Goal: Consume media (video, audio): Consume media (video, audio)

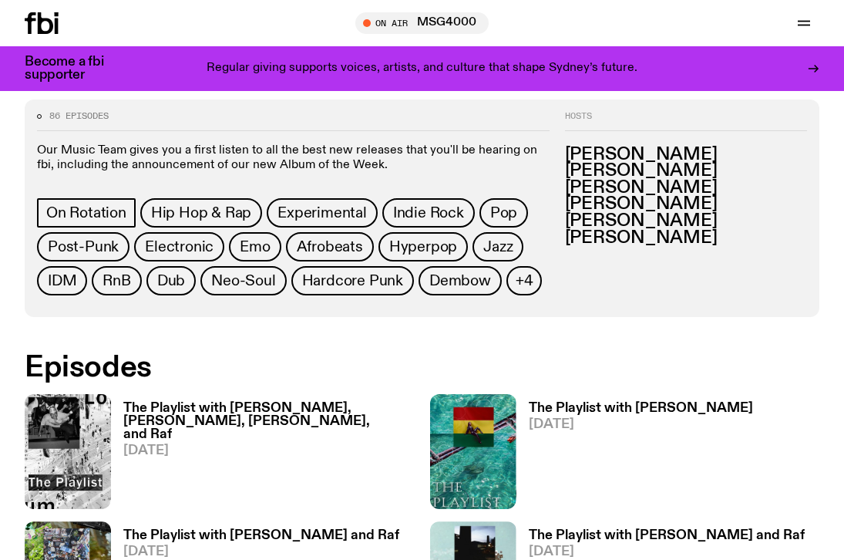
scroll to position [589, 0]
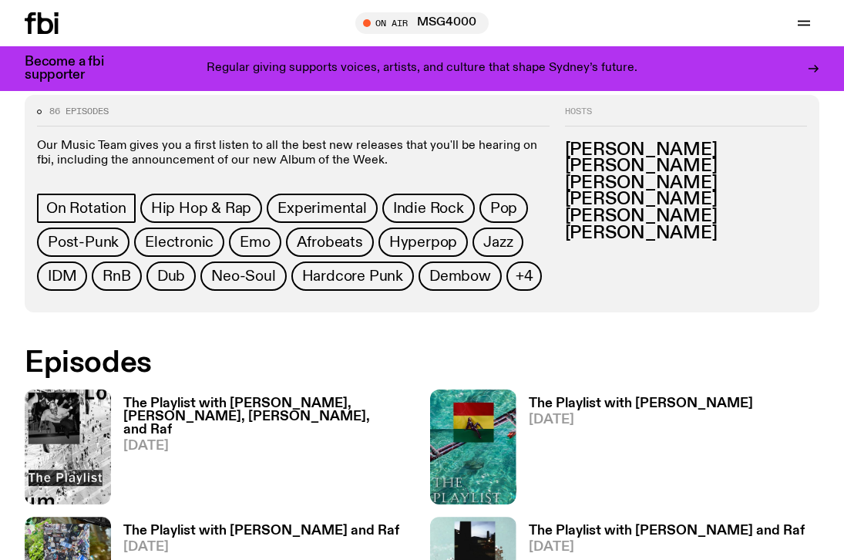
click at [216, 401] on h3 "The Playlist with [PERSON_NAME], [PERSON_NAME], [PERSON_NAME], and Raf" at bounding box center [268, 416] width 291 height 39
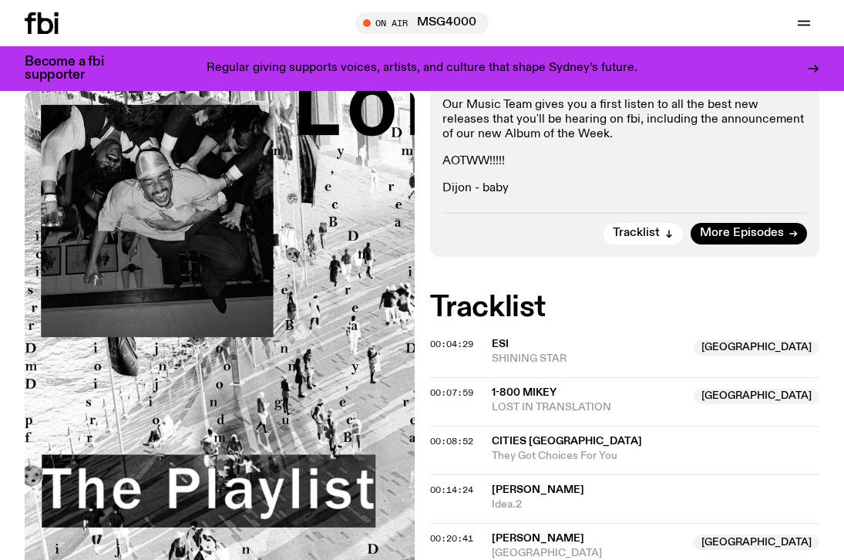
scroll to position [540, 0]
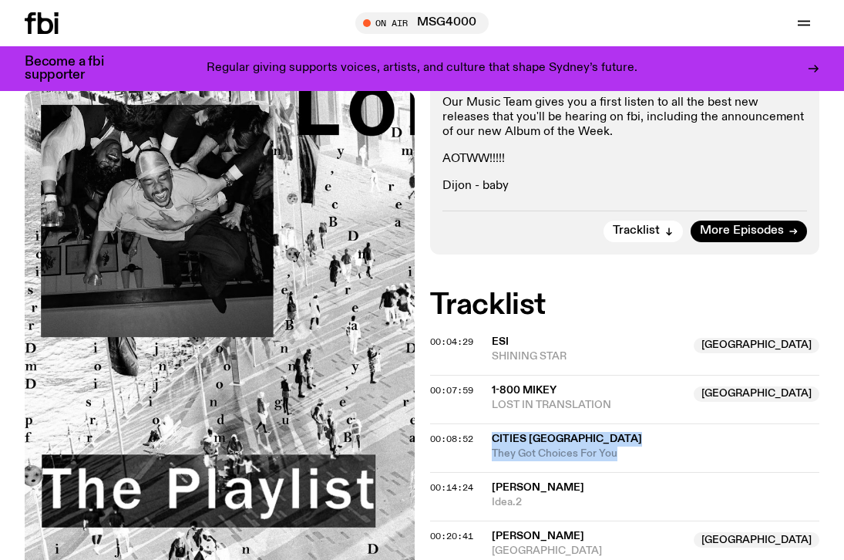
copy div "Cities [GEOGRAPHIC_DATA] They Got Choices For You"
drag, startPoint x: 630, startPoint y: 262, endPoint x: 489, endPoint y: 254, distance: 141.3
click at [489, 472] on div "00:08:52 Cities Aviv They Got Choices For You" at bounding box center [625, 496] width 390 height 49
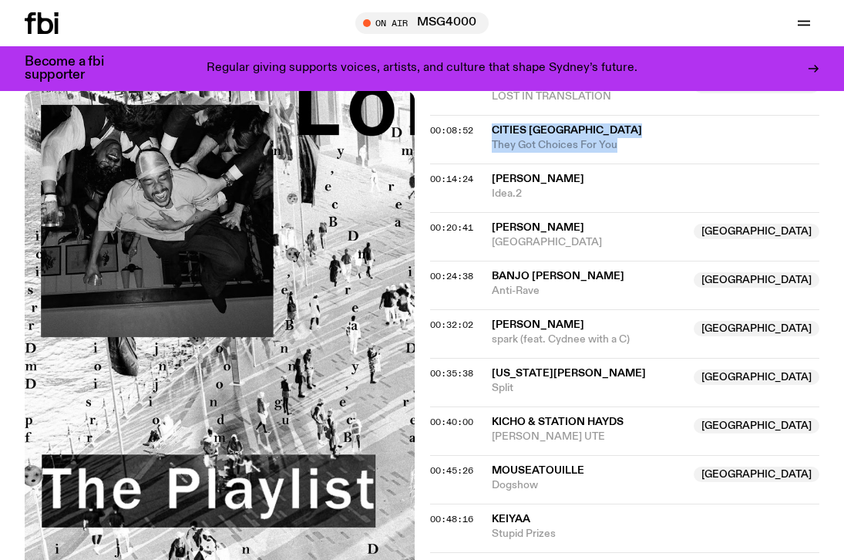
scroll to position [849, 0]
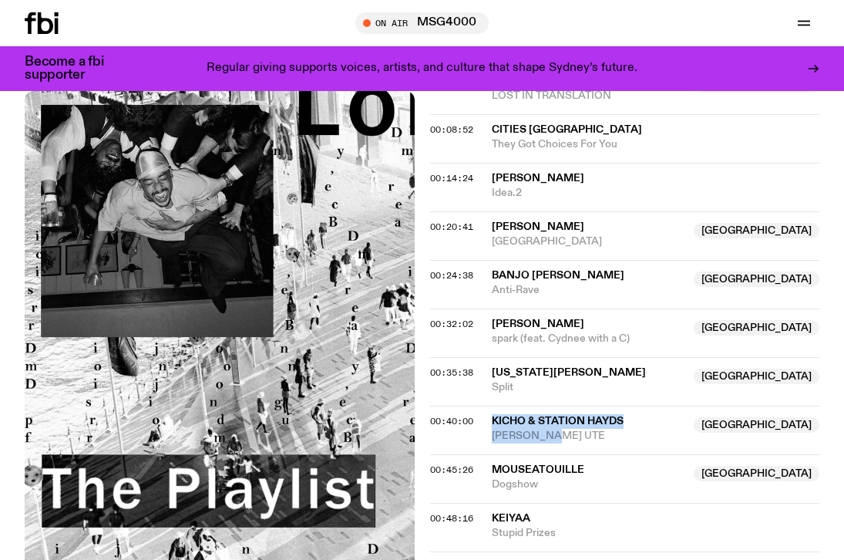
drag, startPoint x: 563, startPoint y: 248, endPoint x: 493, endPoint y: 237, distance: 71.8
click at [493, 414] on div "KICHO & Station [GEOGRAPHIC_DATA] DYLANS UTE" at bounding box center [588, 428] width 193 height 29
copy div "KICHO & Station [GEOGRAPHIC_DATA] DYLANS UTE"
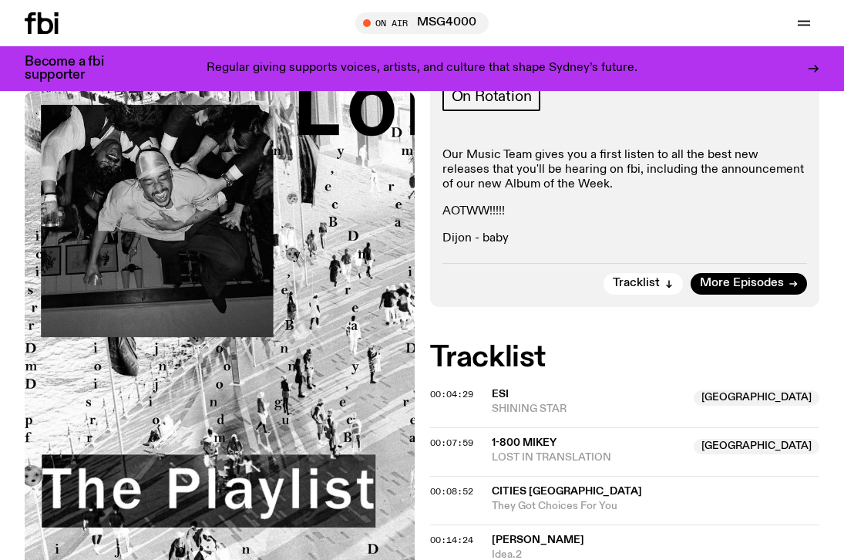
scroll to position [491, 0]
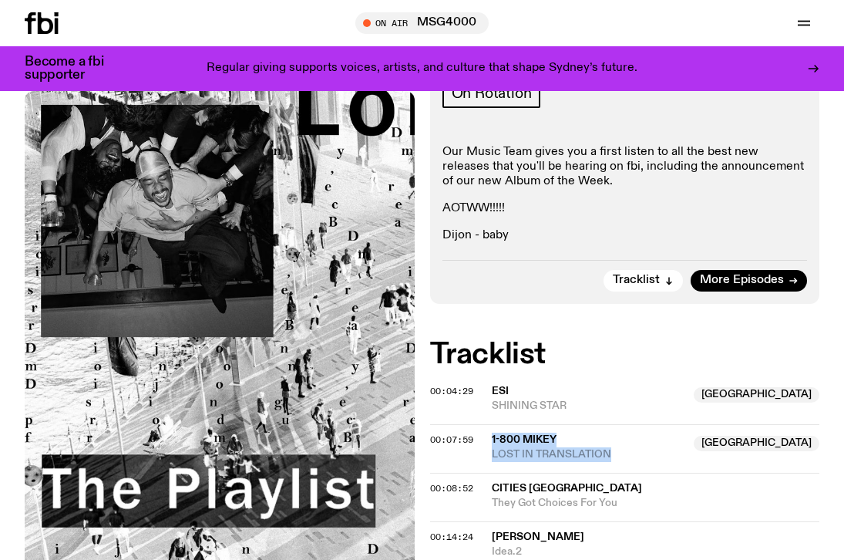
drag, startPoint x: 620, startPoint y: 267, endPoint x: 489, endPoint y: 251, distance: 132.1
click at [489, 472] on div "00:07:59 1-800 Mikey NSW LOST IN TRANSLATION [GEOGRAPHIC_DATA]" at bounding box center [625, 496] width 390 height 49
copy div "1-800 Mikey NSW LOST IN TRANSLATION"
drag, startPoint x: 585, startPoint y: 217, endPoint x: 491, endPoint y: 197, distance: 96.1
click at [492, 384] on div "Esi NSW SHINING STAR" at bounding box center [588, 398] width 193 height 29
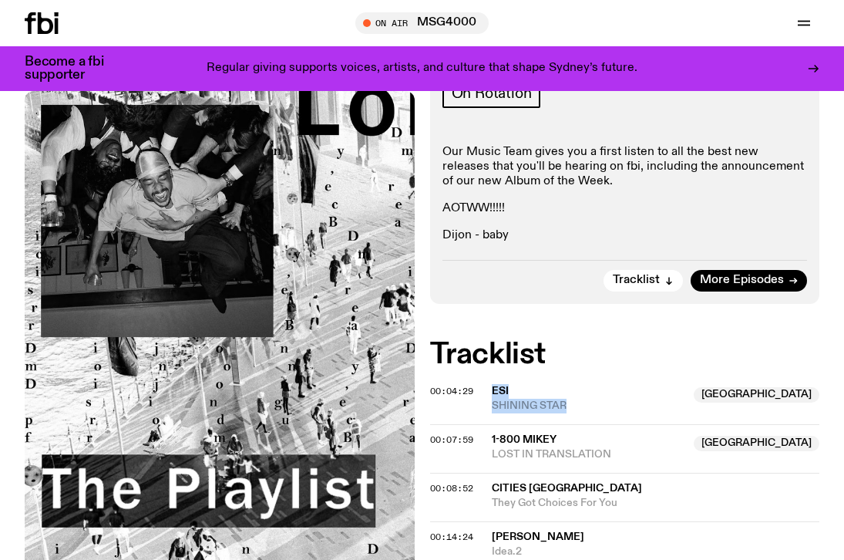
copy div "Esi NSW SHINING STAR"
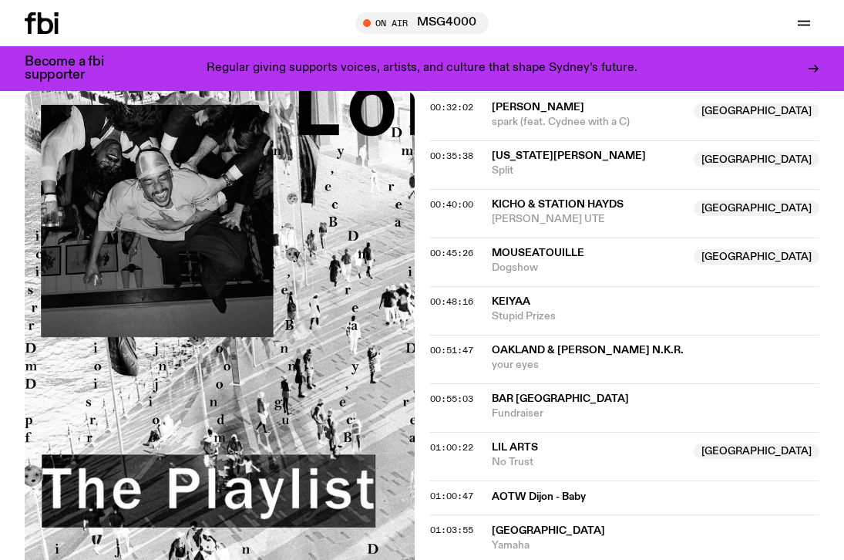
scroll to position [1070, 0]
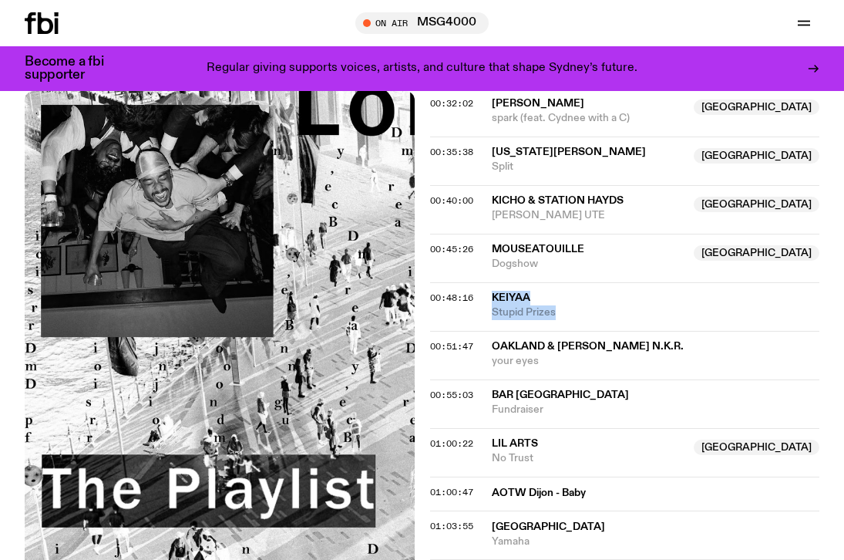
drag, startPoint x: 563, startPoint y: 132, endPoint x: 493, endPoint y: 109, distance: 73.6
click at [493, 291] on div "keiyaA Stupid Prizes" at bounding box center [656, 305] width 328 height 29
copy div "keiyaA Stupid Prizes"
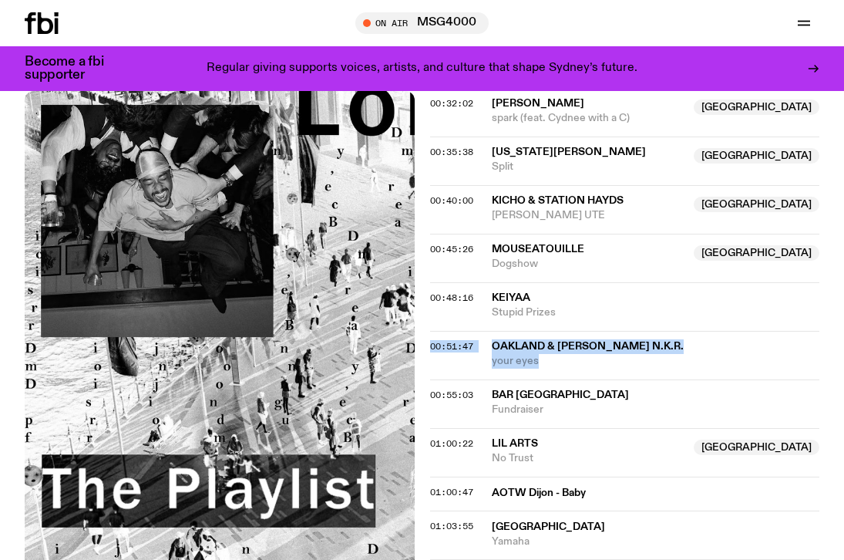
drag, startPoint x: 549, startPoint y: 170, endPoint x: 491, endPoint y: 153, distance: 60.0
click at [492, 339] on div "oakland & [PERSON_NAME] N.K.R. your eyes" at bounding box center [656, 353] width 328 height 29
copy div "00:51:47 oakland & [PERSON_NAME] N.K.R. your eyes"
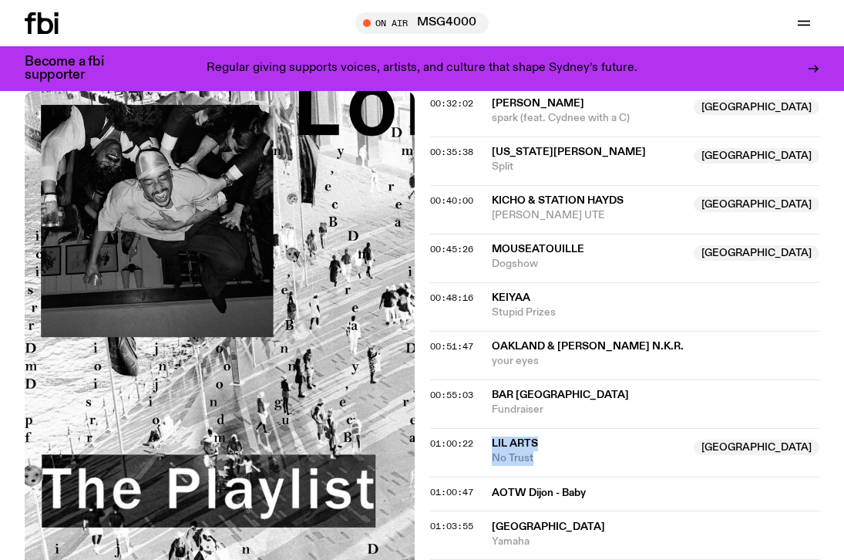
drag, startPoint x: 544, startPoint y: 277, endPoint x: 487, endPoint y: 253, distance: 61.8
click at [487, 476] on div "01:00:22 Lil Arts NSW No Trust [GEOGRAPHIC_DATA]" at bounding box center [625, 493] width 390 height 34
copy div "Lil Arts NSW No Trust"
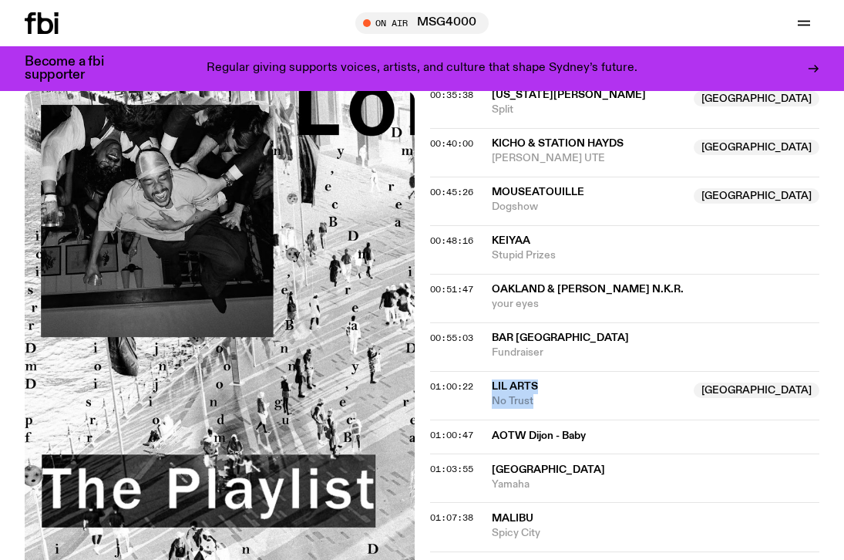
scroll to position [1195, 0]
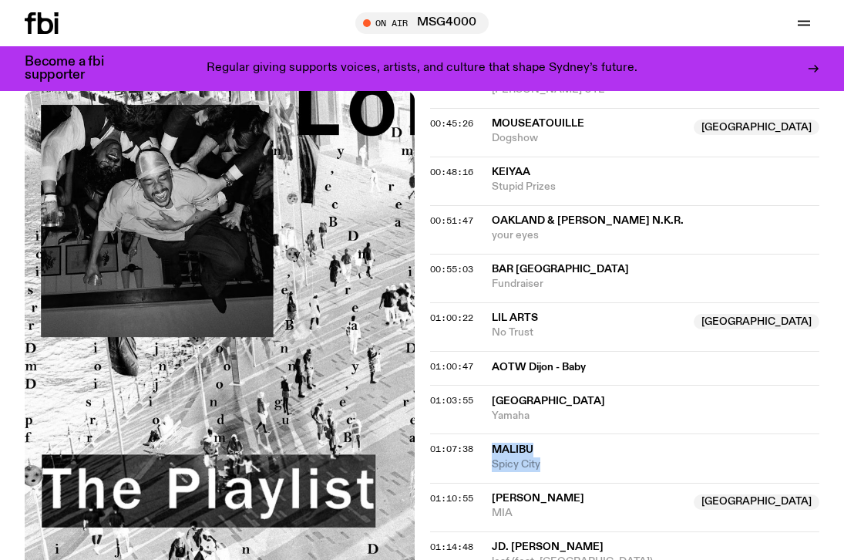
drag, startPoint x: 564, startPoint y: 271, endPoint x: 493, endPoint y: 264, distance: 71.2
click at [493, 442] on div "Malibu [GEOGRAPHIC_DATA]" at bounding box center [656, 456] width 328 height 29
copy div "Malibu [GEOGRAPHIC_DATA]"
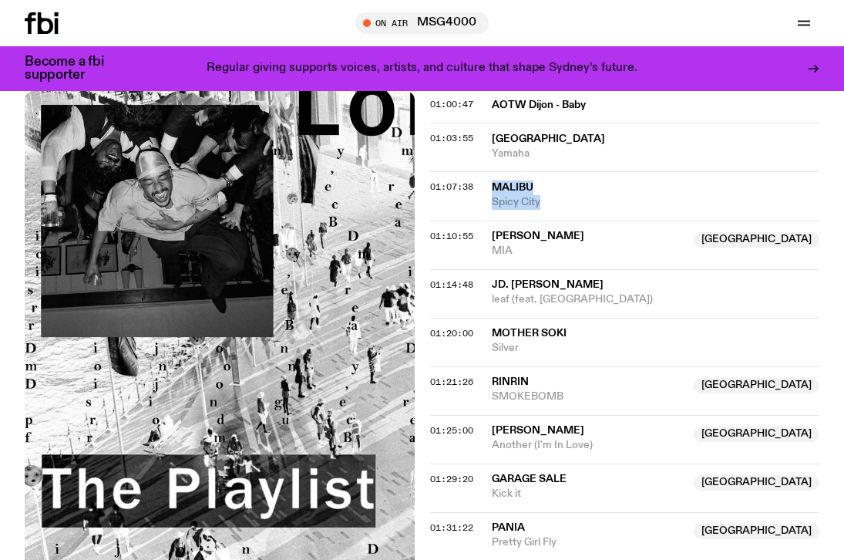
scroll to position [1448, 0]
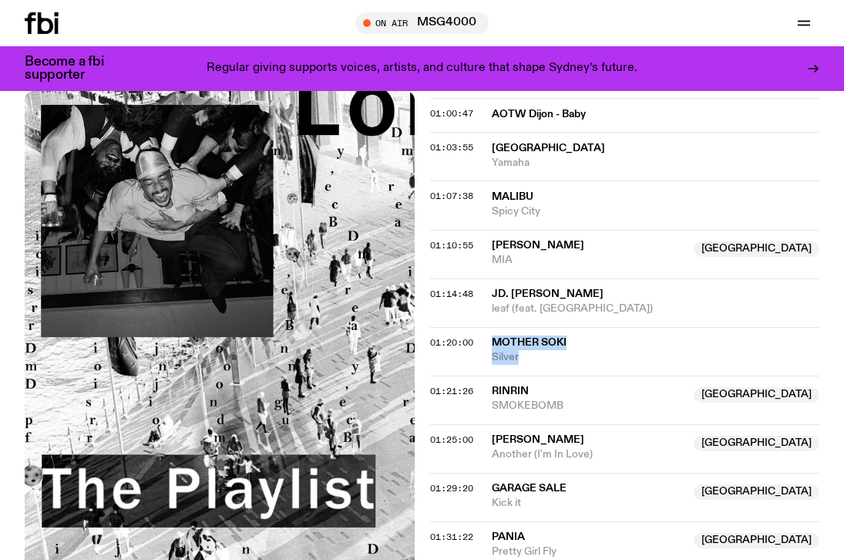
drag, startPoint x: 536, startPoint y: 170, endPoint x: 494, endPoint y: 155, distance: 44.9
click at [494, 335] on div "Mother Soki Silver" at bounding box center [656, 349] width 328 height 29
drag, startPoint x: 509, startPoint y: 121, endPoint x: 491, endPoint y: 106, distance: 23.0
click at [490, 327] on div "01:14:48 JD. [PERSON_NAME] leaf (feat. [GEOGRAPHIC_DATA])" at bounding box center [625, 351] width 390 height 49
copy div "JD. [PERSON_NAME] leaf"
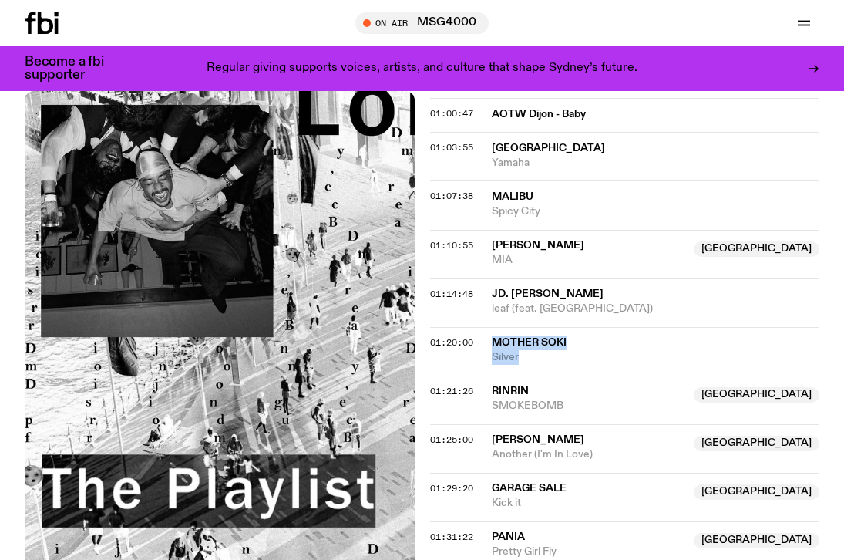
drag, startPoint x: 535, startPoint y: 171, endPoint x: 495, endPoint y: 153, distance: 44.1
click at [495, 335] on div "Mother Soki Silver" at bounding box center [656, 349] width 328 height 29
copy div "Mother Soki Silver"
drag, startPoint x: 605, startPoint y: 264, endPoint x: 489, endPoint y: 253, distance: 116.1
click at [489, 472] on div "01:25:00 [PERSON_NAME] Australia Another (I'm In Love) [GEOGRAPHIC_DATA]" at bounding box center [625, 496] width 390 height 49
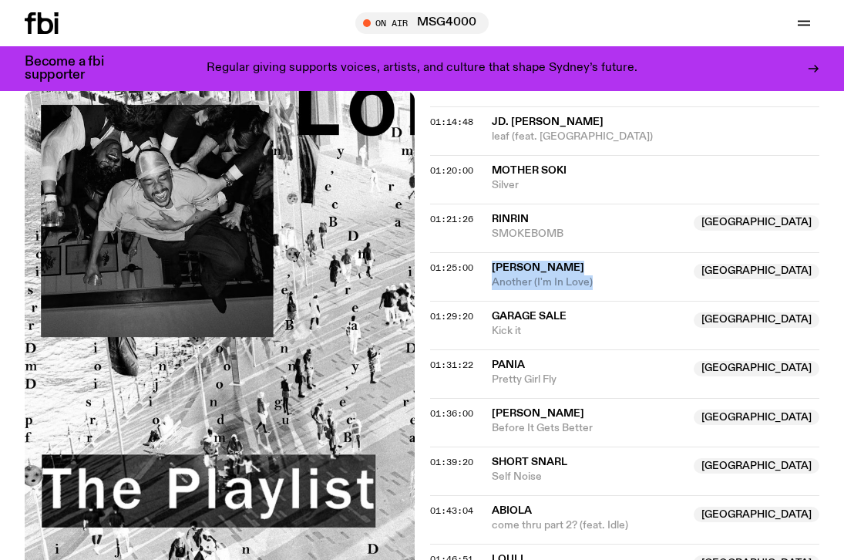
scroll to position [1631, 0]
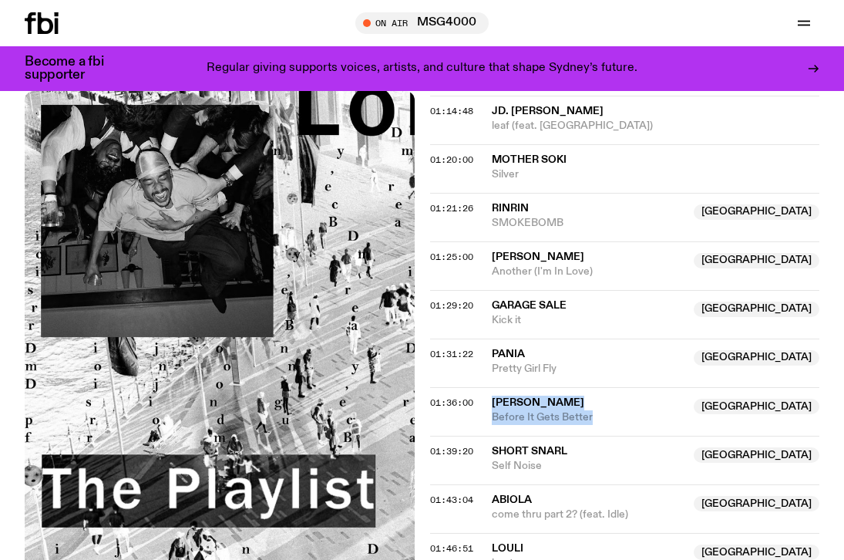
drag, startPoint x: 624, startPoint y: 232, endPoint x: 490, endPoint y: 212, distance: 134.8
click at [490, 435] on div "01:36:00 [PERSON_NAME] [GEOGRAPHIC_DATA] Before It Gets Better [GEOGRAPHIC_DATA]" at bounding box center [625, 459] width 390 height 49
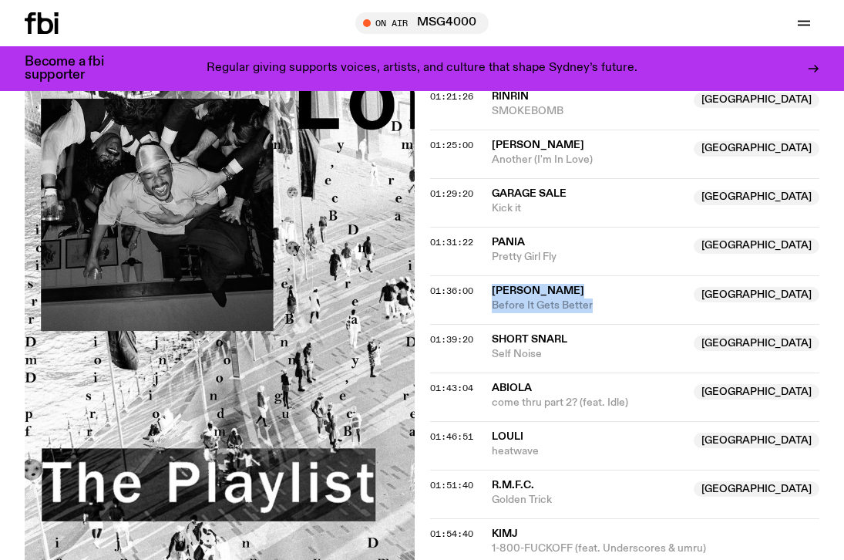
scroll to position [1745, 0]
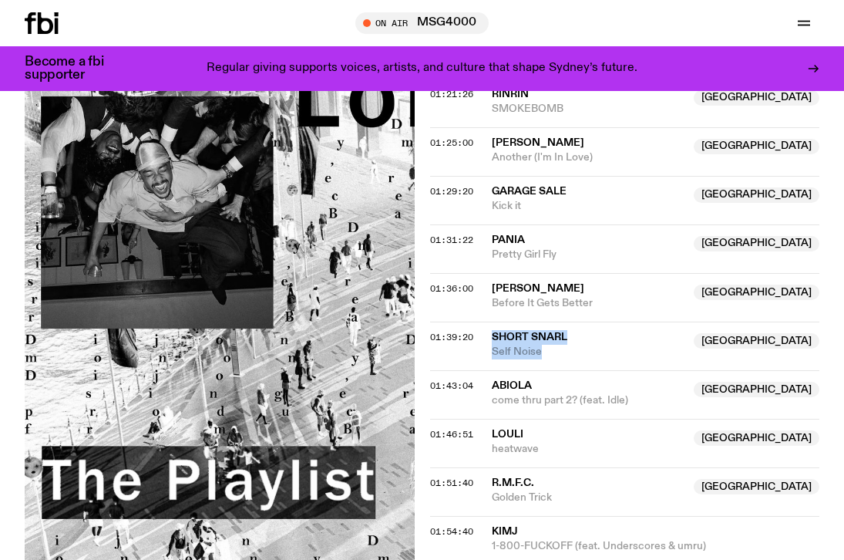
drag, startPoint x: 550, startPoint y: 164, endPoint x: 490, endPoint y: 150, distance: 61.1
click at [490, 370] on div "01:39:20 short snarl [GEOGRAPHIC_DATA] Self Noise [GEOGRAPHIC_DATA]" at bounding box center [625, 394] width 390 height 49
drag, startPoint x: 577, startPoint y: 211, endPoint x: 479, endPoint y: 198, distance: 98.8
click at [479, 419] on div "01:43:04 Abiola Australia come thru part 2? (feat. Idle) [GEOGRAPHIC_DATA]" at bounding box center [625, 443] width 390 height 49
drag, startPoint x: 560, startPoint y: 264, endPoint x: 481, endPoint y: 243, distance: 81.5
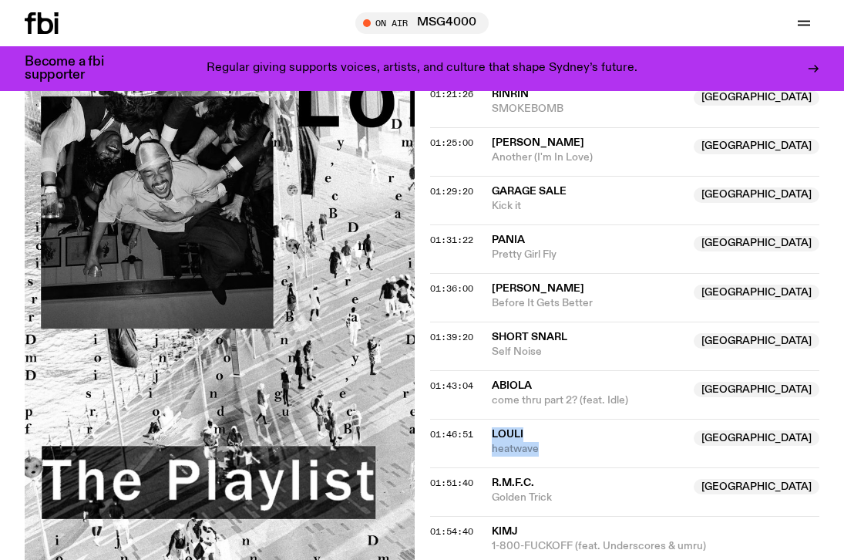
click at [481, 467] on div "01:46:51 louli NSW heatwave [GEOGRAPHIC_DATA]" at bounding box center [625, 491] width 390 height 49
drag, startPoint x: 561, startPoint y: 315, endPoint x: 479, endPoint y: 291, distance: 85.9
click at [479, 516] on div "01:51:40 R.M.F.C. NSW Golden Trick [GEOGRAPHIC_DATA]" at bounding box center [625, 540] width 390 height 49
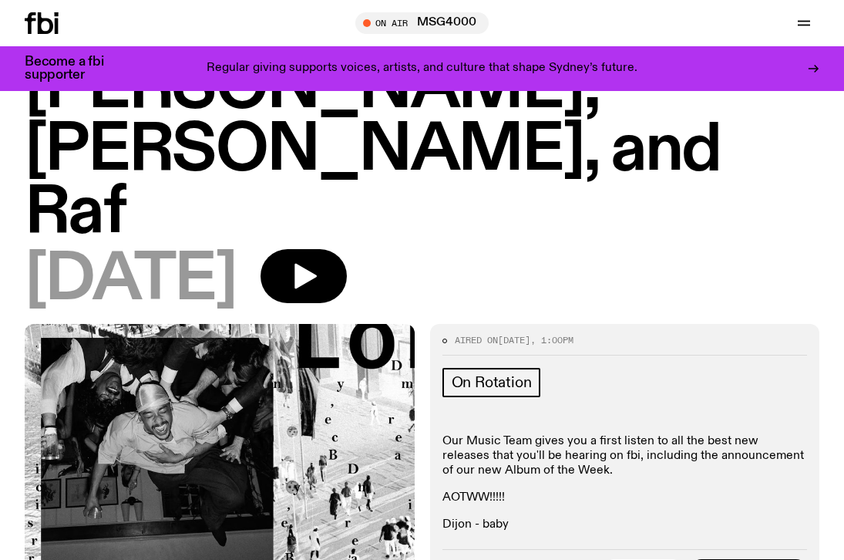
scroll to position [161, 0]
